Goal: Transaction & Acquisition: Purchase product/service

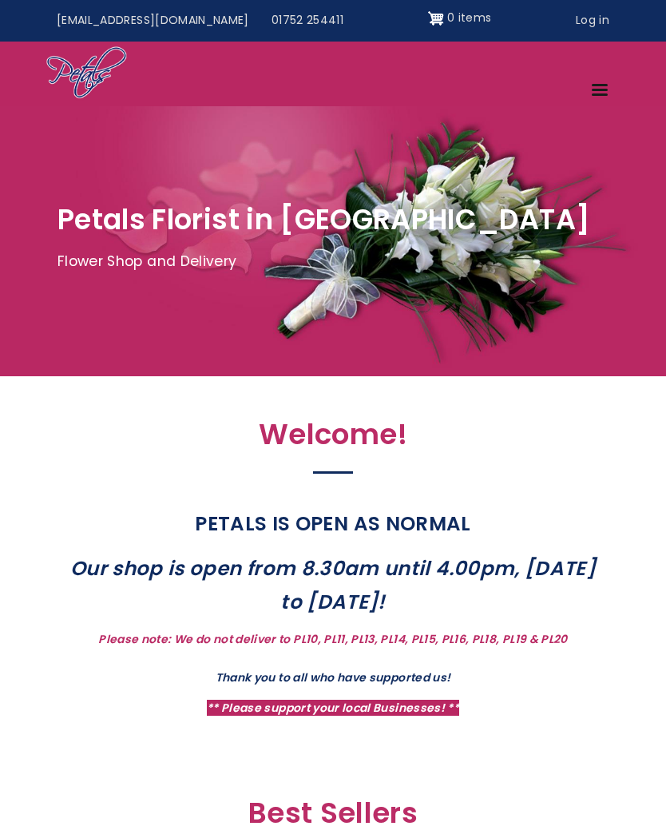
click at [588, 21] on link "Log in" at bounding box center [593, 21] width 56 height 30
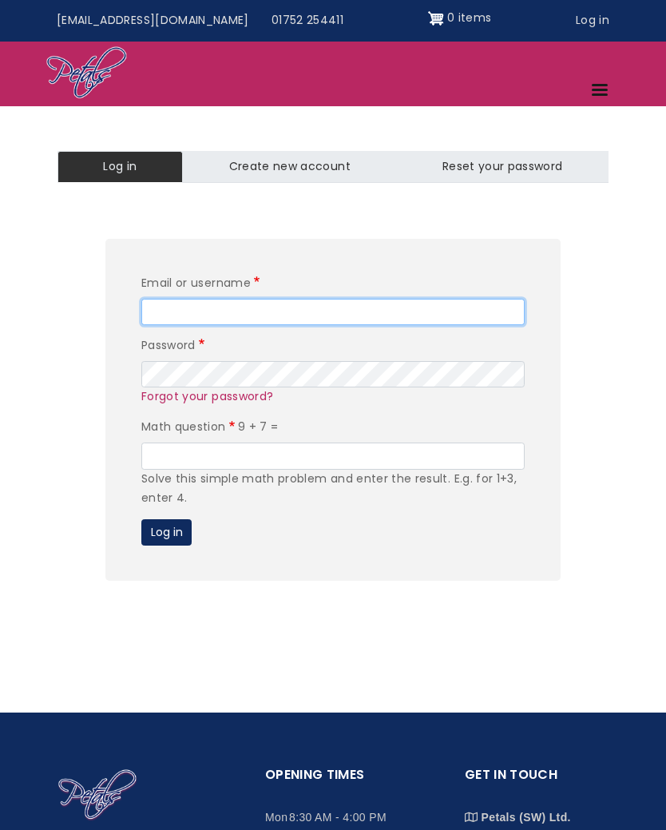
type input "rachelmcmillan71@icloud.com"
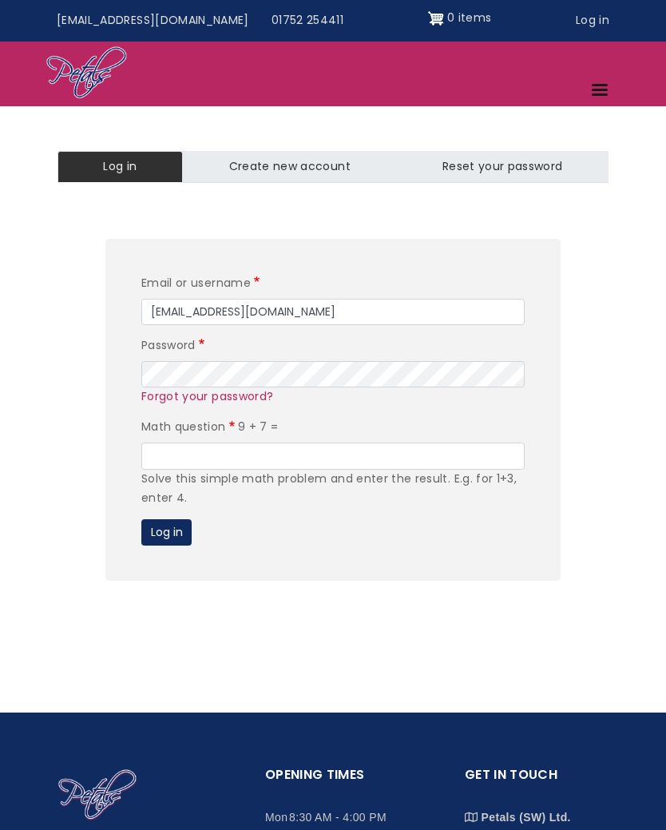
click at [175, 523] on button "Log in" at bounding box center [166, 532] width 50 height 27
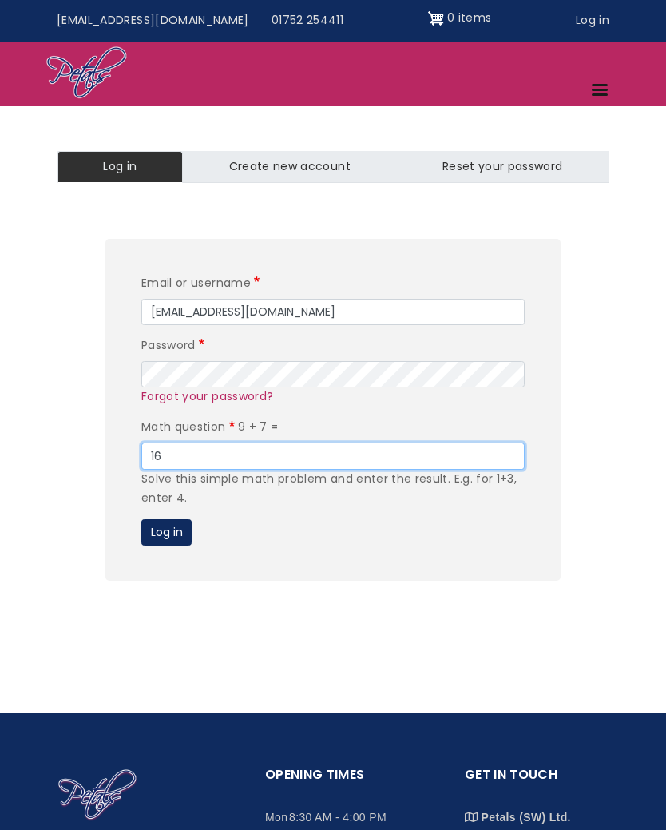
type input "16"
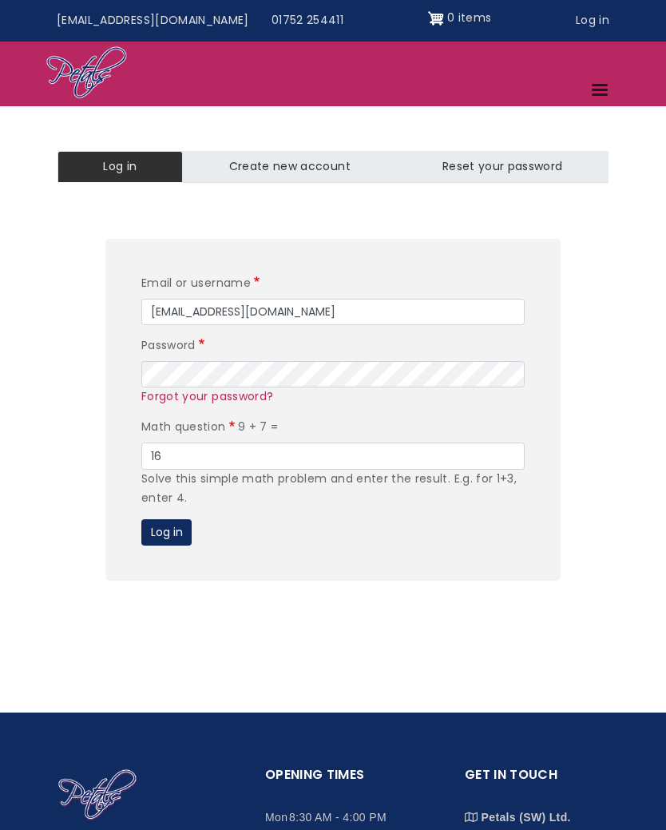
click at [173, 526] on button "Log in" at bounding box center [166, 532] width 50 height 27
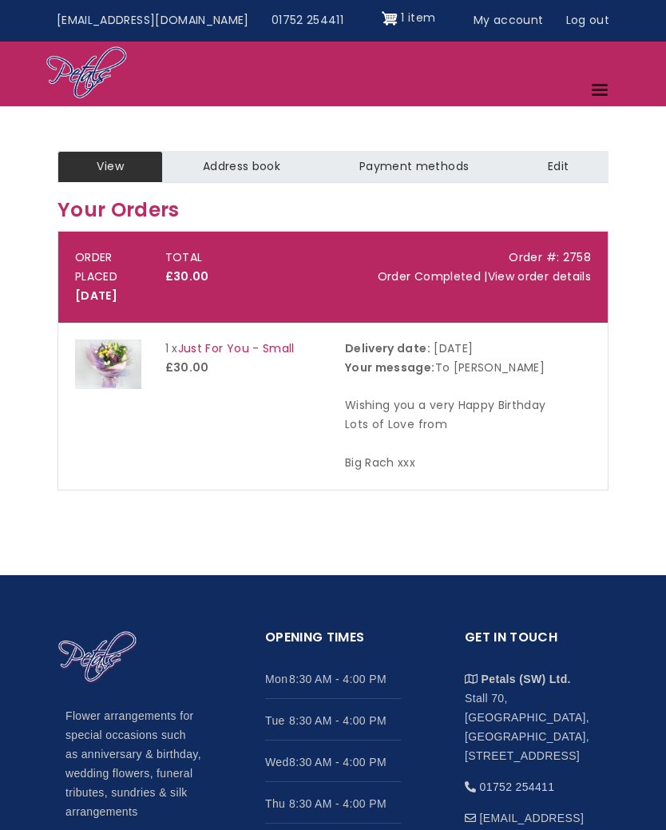
click at [599, 96] on link "Menu" at bounding box center [601, 92] width 39 height 28
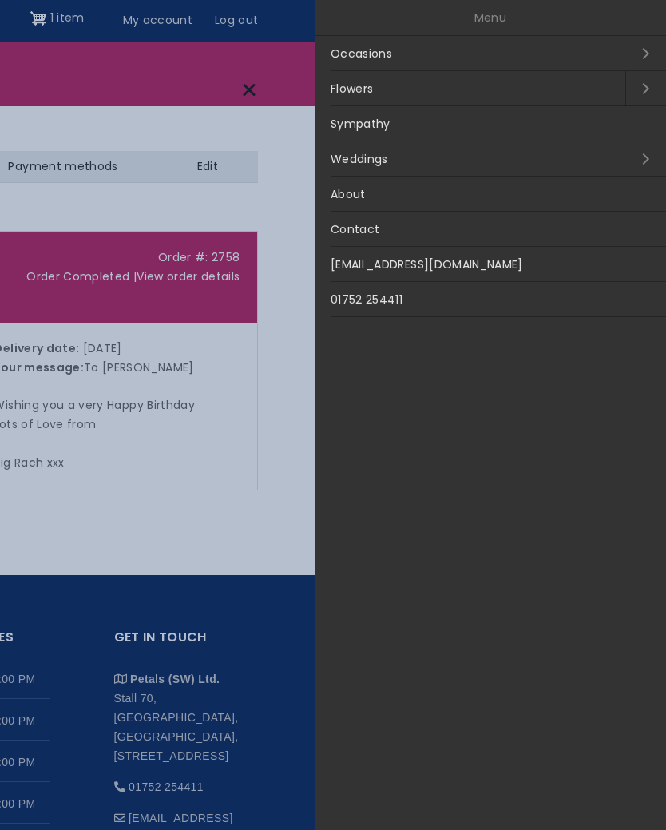
click at [632, 58] on link "Occasions Open submenu" at bounding box center [491, 53] width 352 height 35
click at [367, 86] on link "Birthdays" at bounding box center [491, 88] width 352 height 35
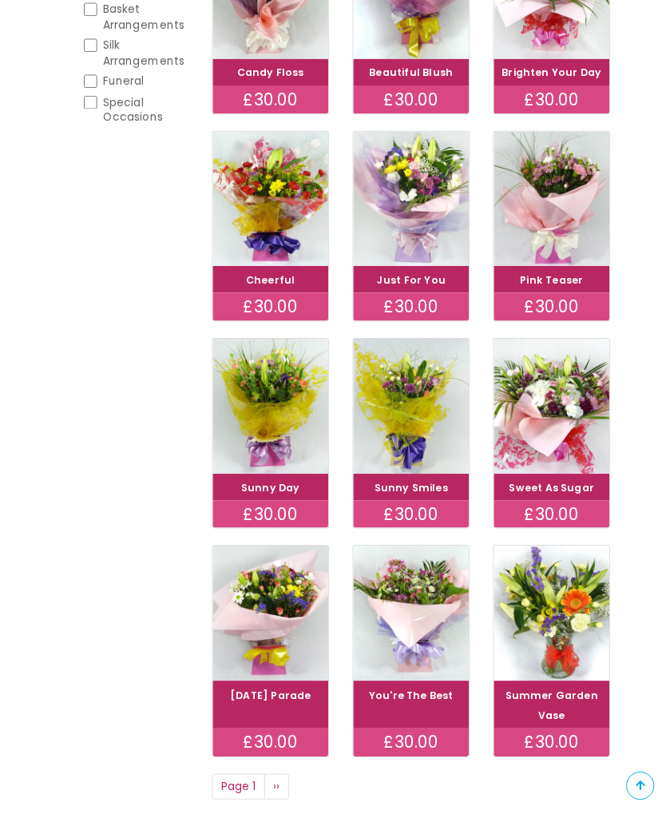
scroll to position [463, 0]
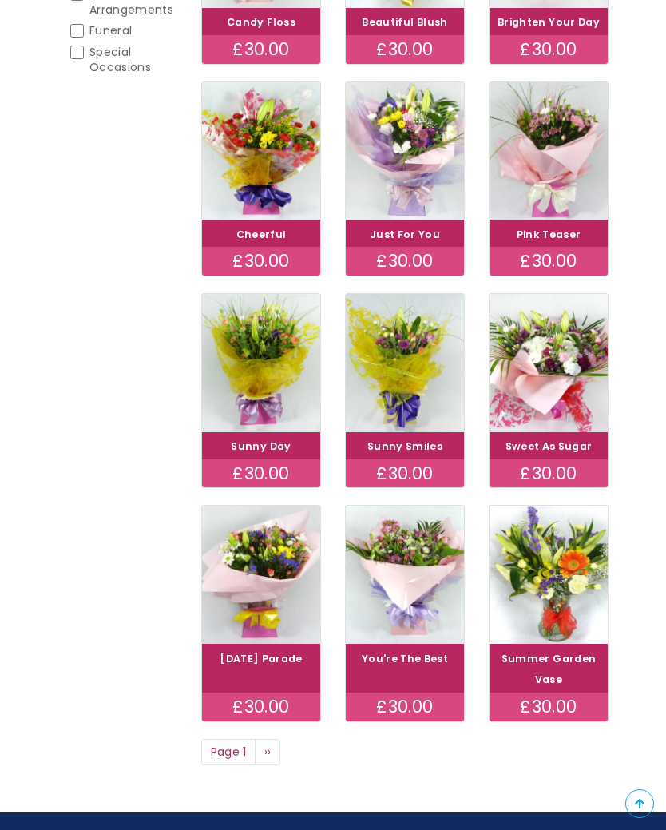
click at [568, 423] on img at bounding box center [549, 363] width 118 height 138
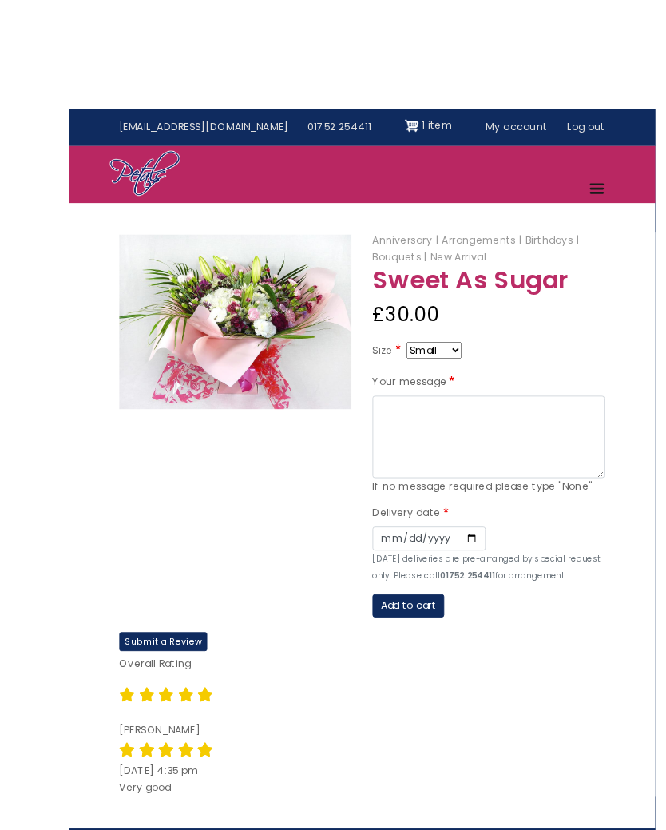
scroll to position [1, 0]
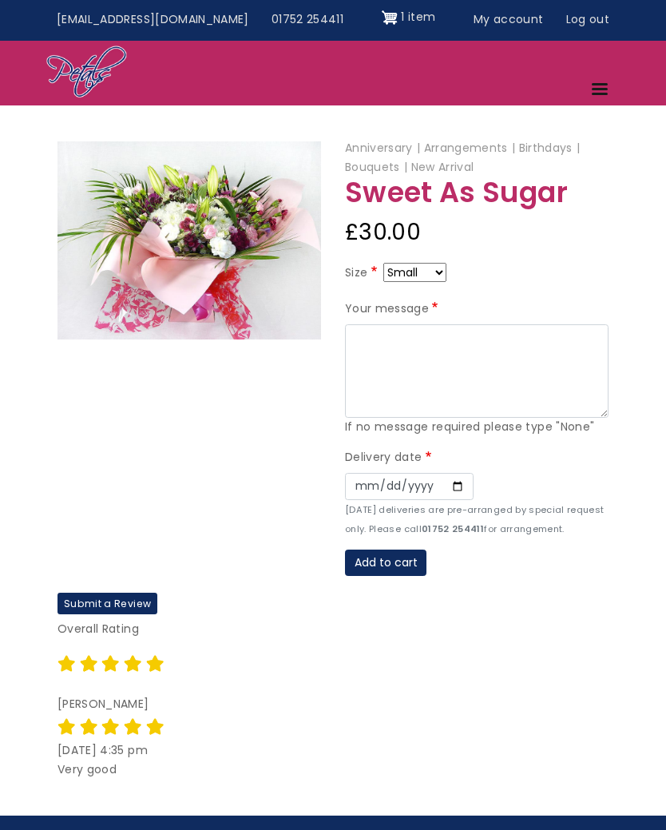
click at [447, 269] on select "Small Medium Large" at bounding box center [415, 272] width 63 height 19
select select "9"
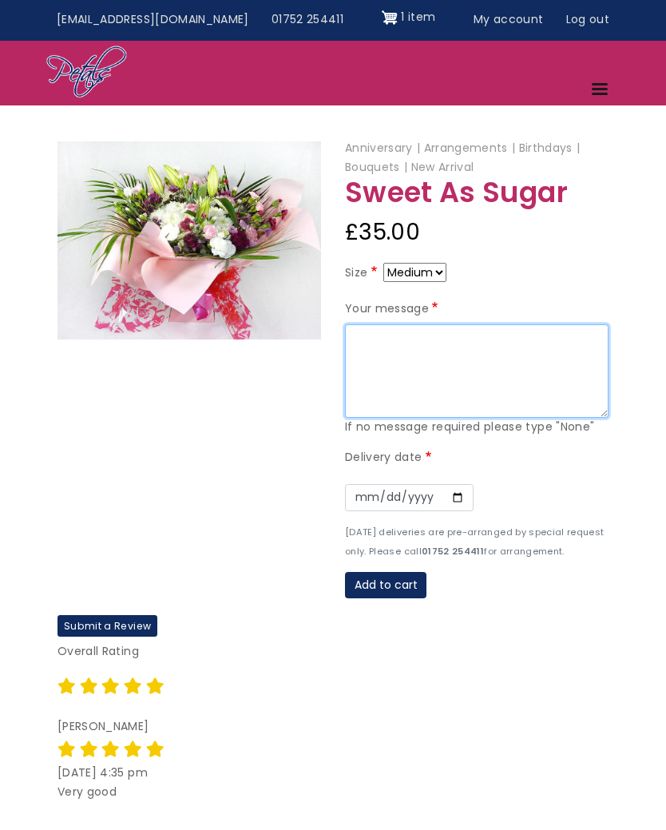
click at [451, 340] on textarea "Your message" at bounding box center [477, 371] width 264 height 94
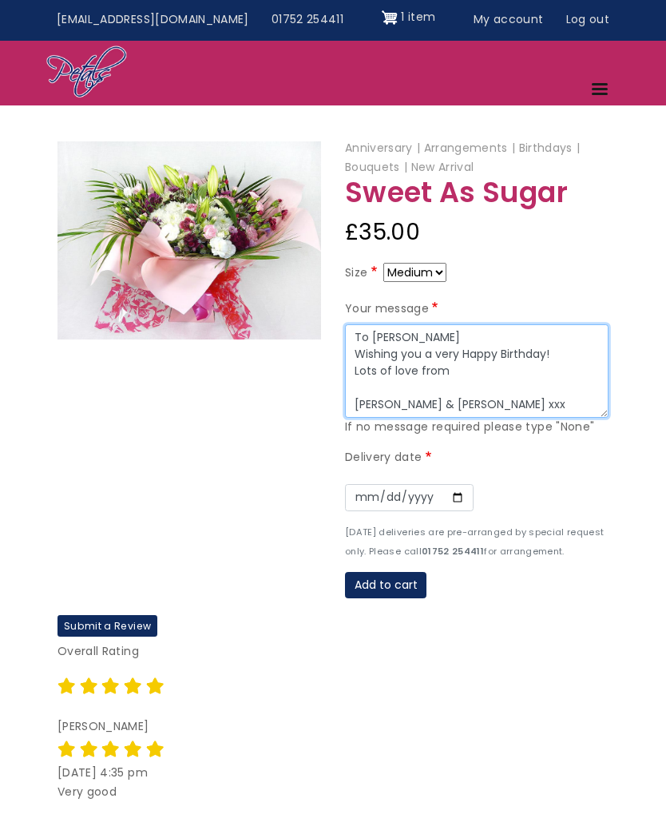
click at [428, 336] on textarea "To [PERSON_NAME] Wishing you a very Happy Birthday! Lots of love from [PERSON_N…" at bounding box center [477, 372] width 264 height 94
type textarea "To [PERSON_NAME] Wishing you a very Happy Birthday! Lots of love from [PERSON_N…"
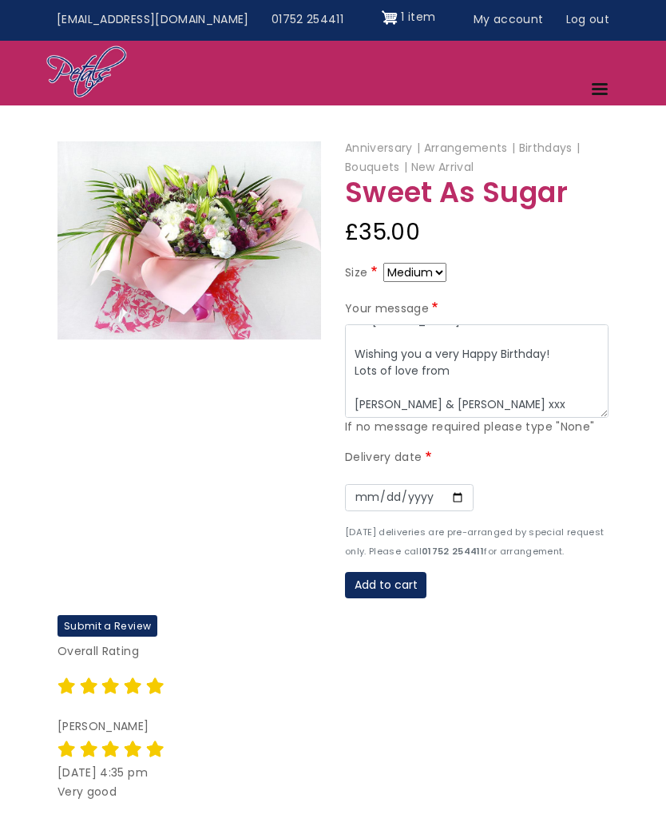
click at [405, 450] on label "Delivery date" at bounding box center [389, 458] width 89 height 19
click at [400, 450] on label "Delivery date" at bounding box center [389, 457] width 89 height 19
click at [356, 491] on input "Date" at bounding box center [409, 497] width 129 height 27
type input "2025-08-29"
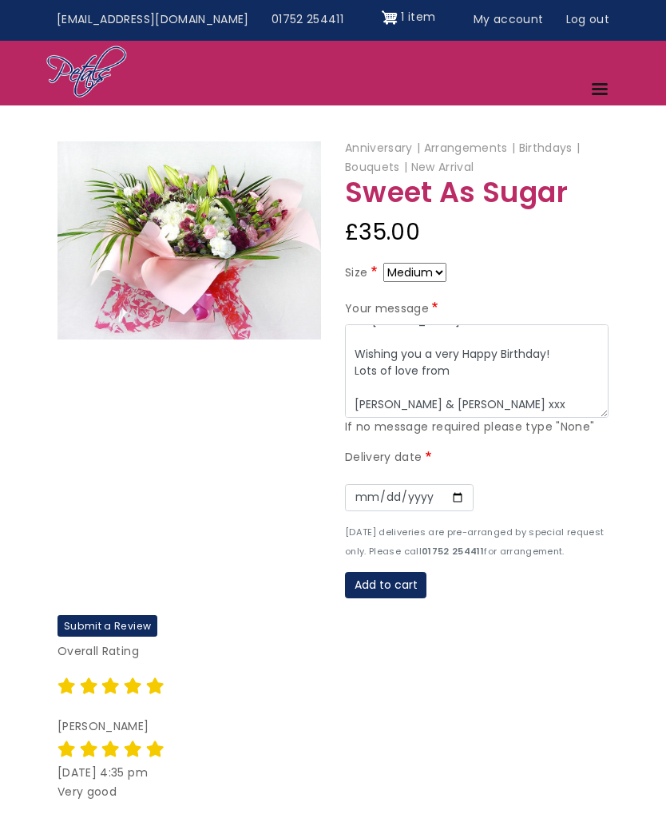
click at [438, 275] on select "Small Medium Large" at bounding box center [415, 272] width 63 height 19
select select "10"
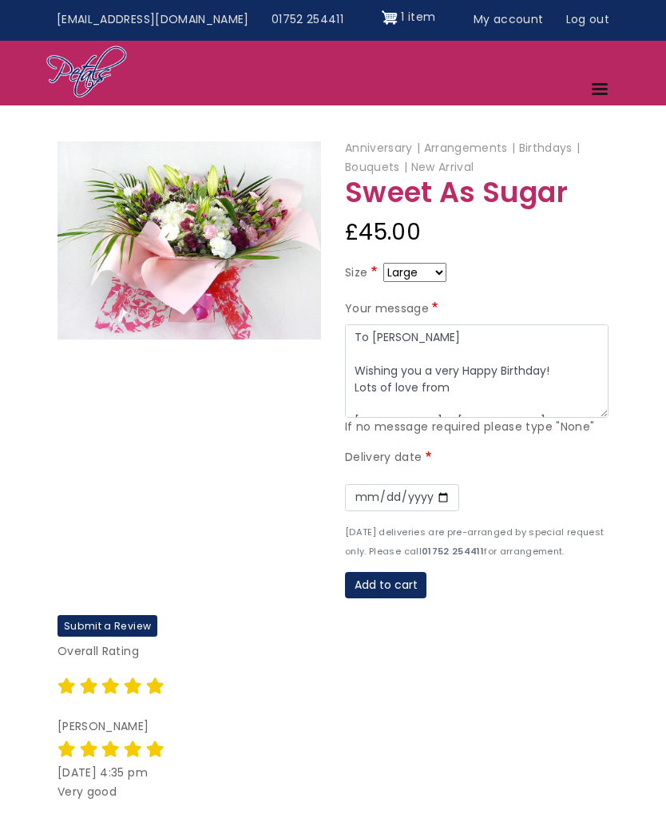
click at [439, 274] on select "Small Medium Large" at bounding box center [415, 272] width 63 height 19
select select "8"
click at [443, 268] on select "Small Medium Large" at bounding box center [415, 272] width 63 height 19
select select "9"
click at [389, 582] on button "Add to cart" at bounding box center [386, 585] width 82 height 27
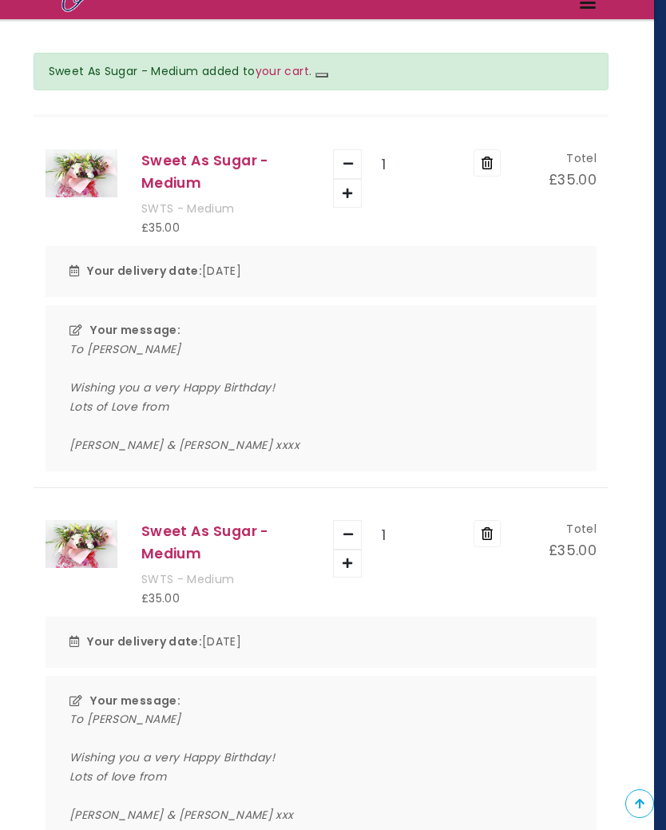
scroll to position [150, 12]
click at [485, 158] on button "Remove" at bounding box center [487, 163] width 27 height 27
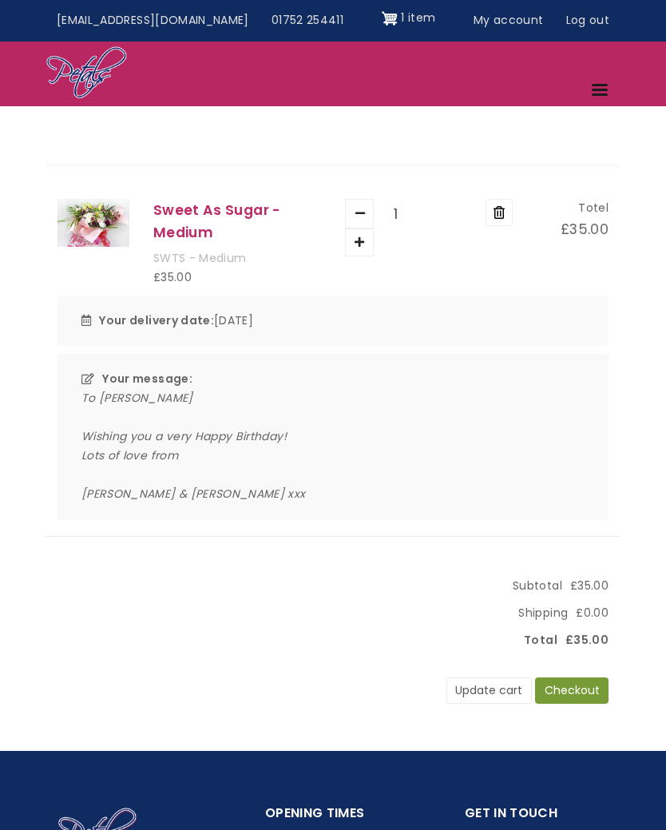
click at [572, 685] on button "Checkout" at bounding box center [572, 691] width 74 height 27
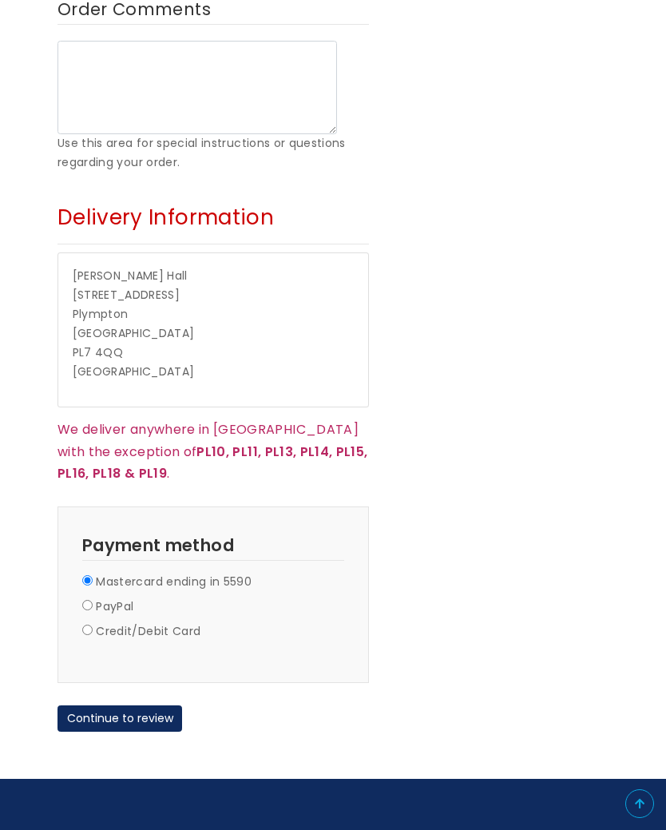
scroll to position [959, 0]
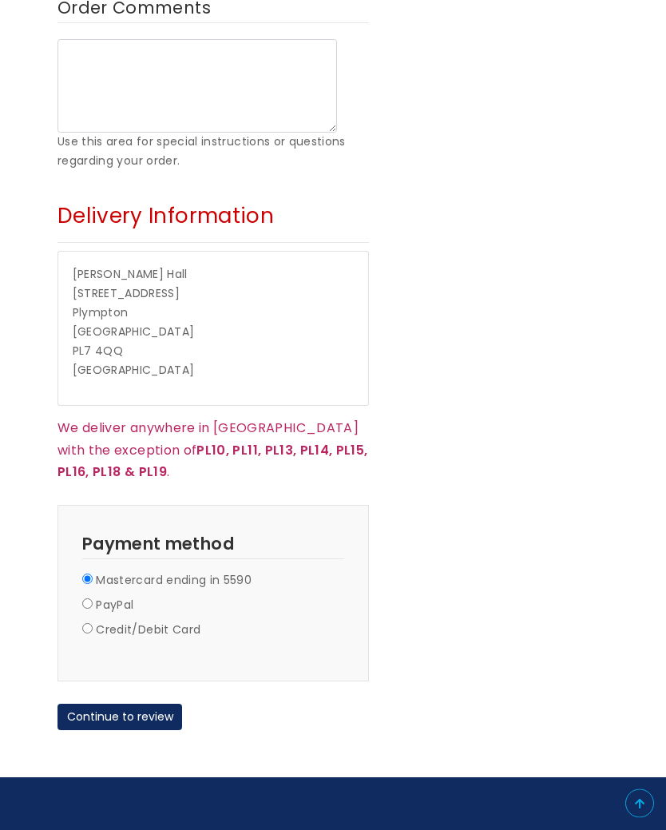
click at [138, 705] on button "Continue to review" at bounding box center [120, 718] width 125 height 27
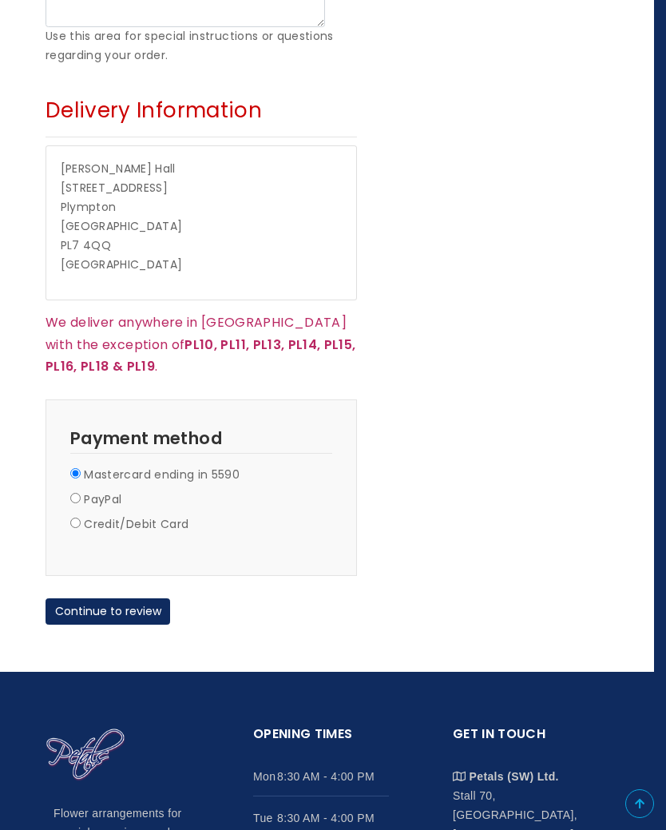
scroll to position [1064, 9]
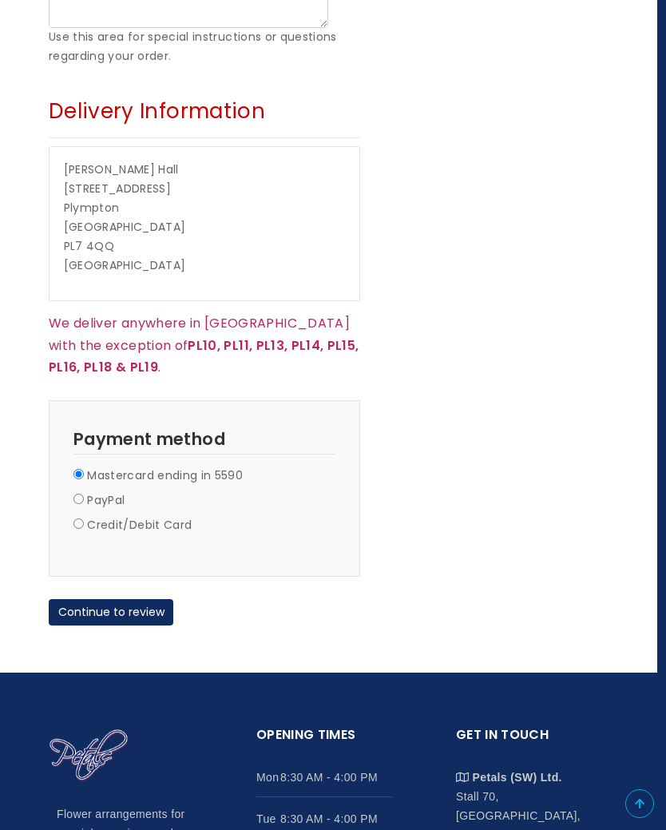
click at [82, 519] on input "Credit/Debit Card" at bounding box center [79, 524] width 10 height 10
radio input "true"
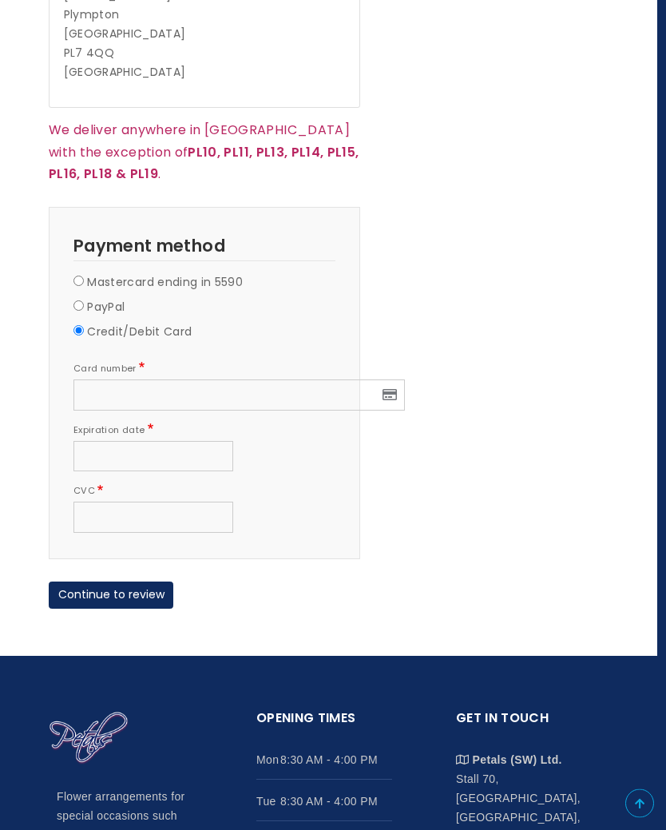
scroll to position [1258, 9]
click at [89, 273] on label "Mastercard ending in 5590" at bounding box center [165, 282] width 156 height 19
click at [84, 276] on input "Mastercard ending in 5590" at bounding box center [79, 281] width 10 height 10
radio input "true"
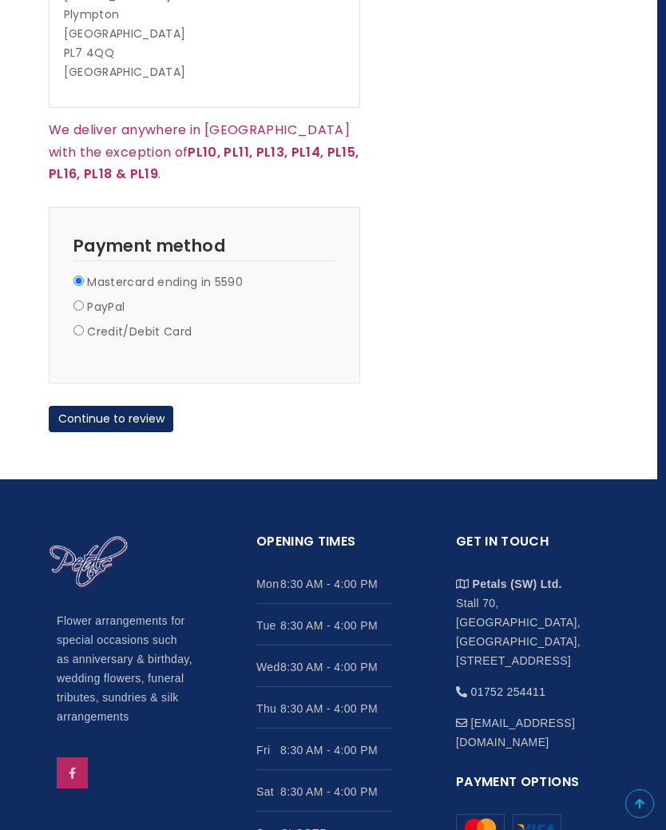
click at [124, 406] on button "Continue to review" at bounding box center [111, 419] width 125 height 27
